Goal: Task Accomplishment & Management: Complete application form

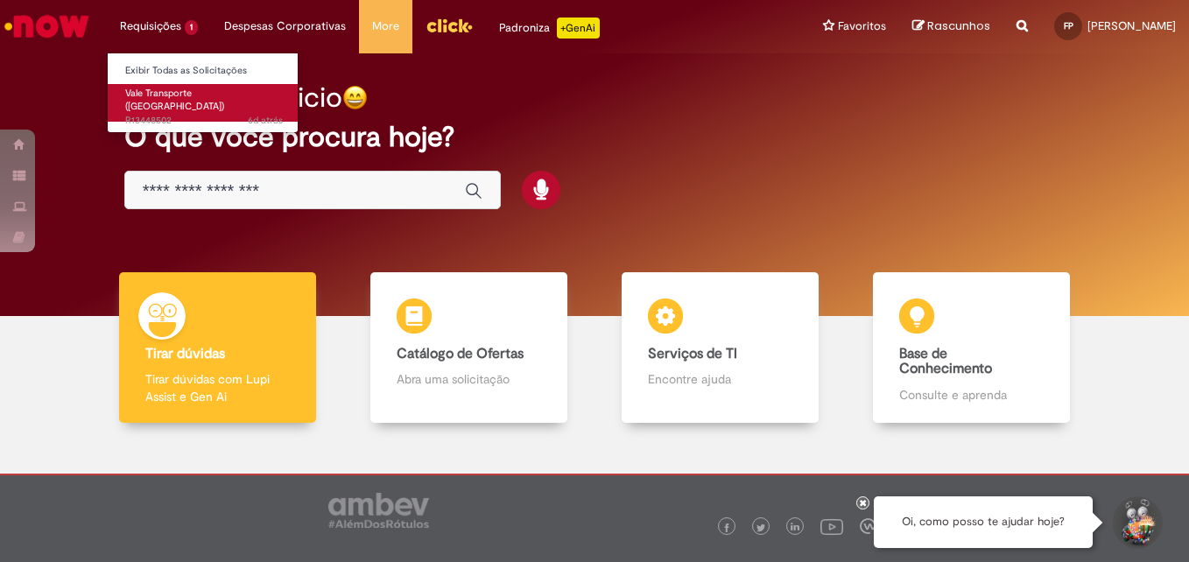
click at [161, 97] on span "Vale Transporte ([GEOGRAPHIC_DATA])" at bounding box center [174, 100] width 99 height 27
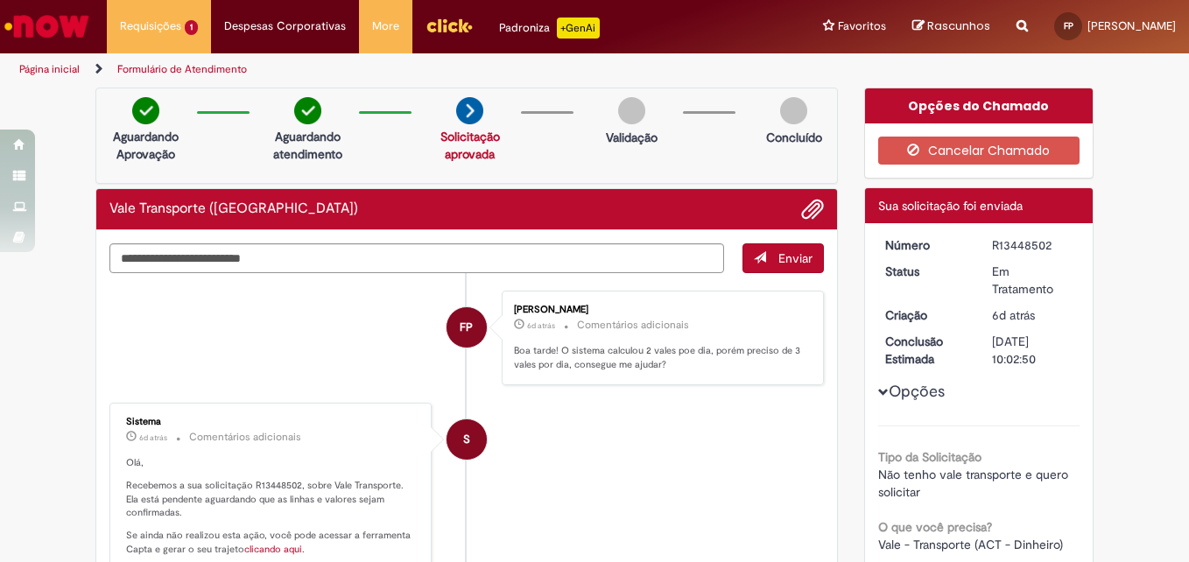
click at [438, 25] on img "Menu Cabeçalho" at bounding box center [449, 25] width 47 height 26
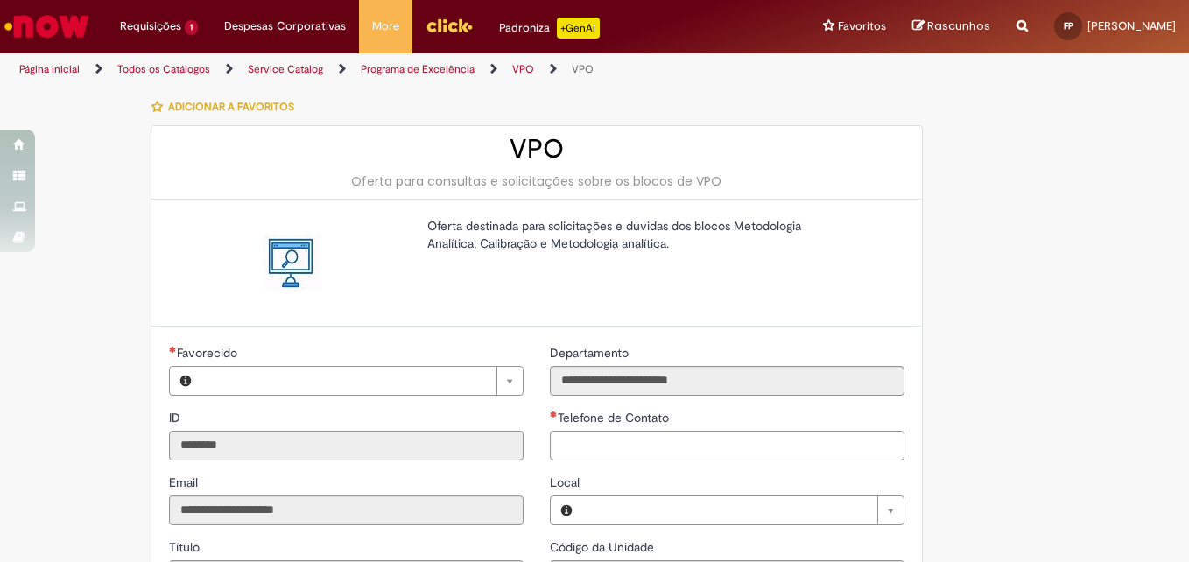
type input "**********"
